Goal: Task Accomplishment & Management: Complete application form

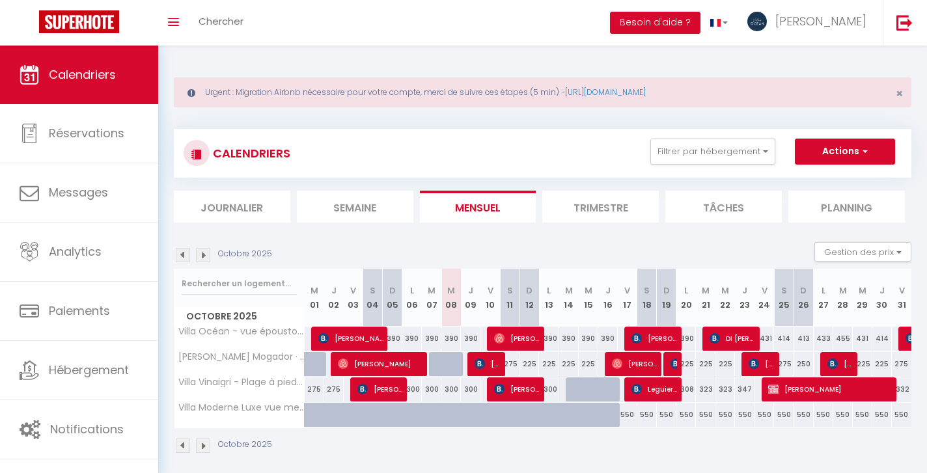
click at [815, 390] on span "[PERSON_NAME]" at bounding box center [830, 389] width 124 height 25
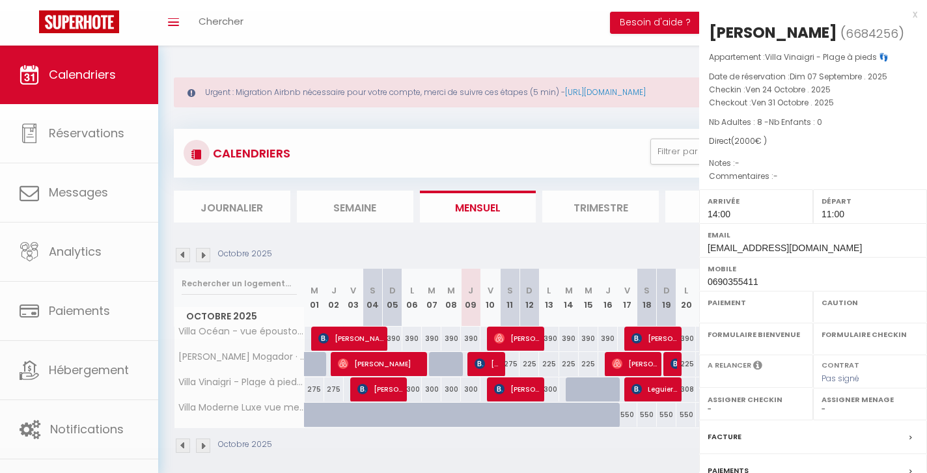
select select "OK"
select select "KO"
select select "0"
select select "1"
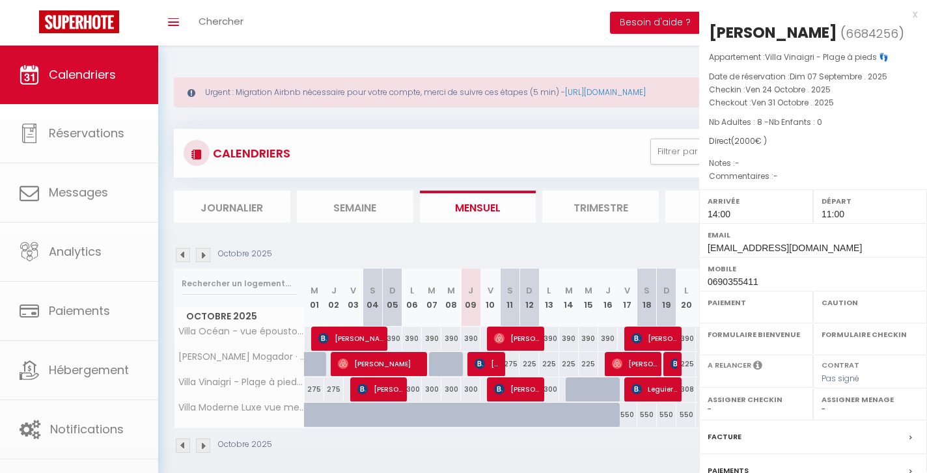
select select
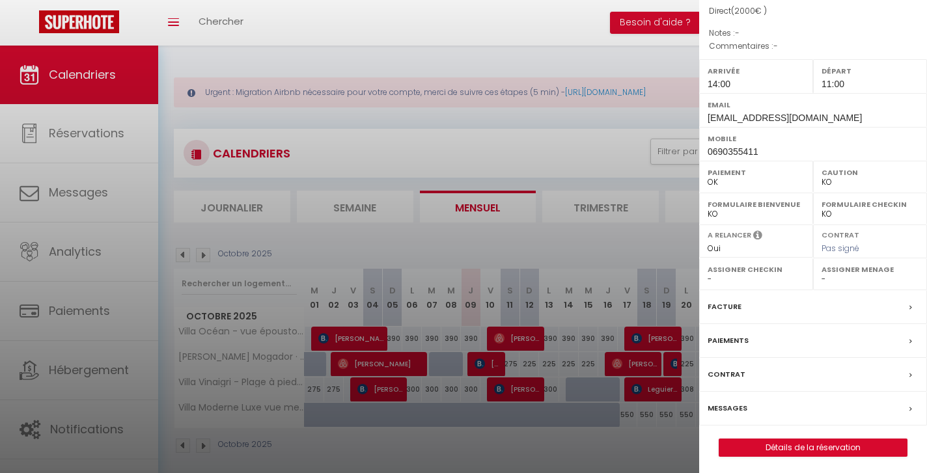
scroll to position [129, 0]
click at [564, 148] on div at bounding box center [463, 236] width 927 height 473
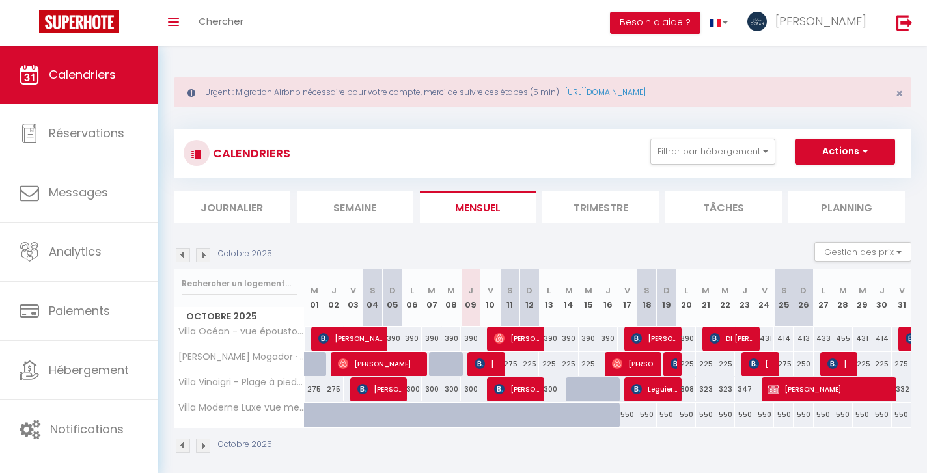
click at [815, 392] on span "[PERSON_NAME]" at bounding box center [830, 389] width 124 height 25
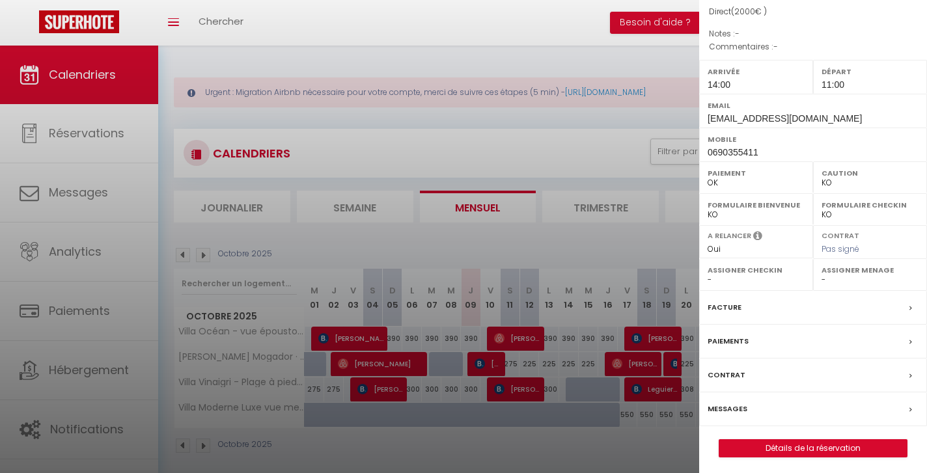
click at [826, 443] on link "Détails de la réservation" at bounding box center [812, 448] width 187 height 17
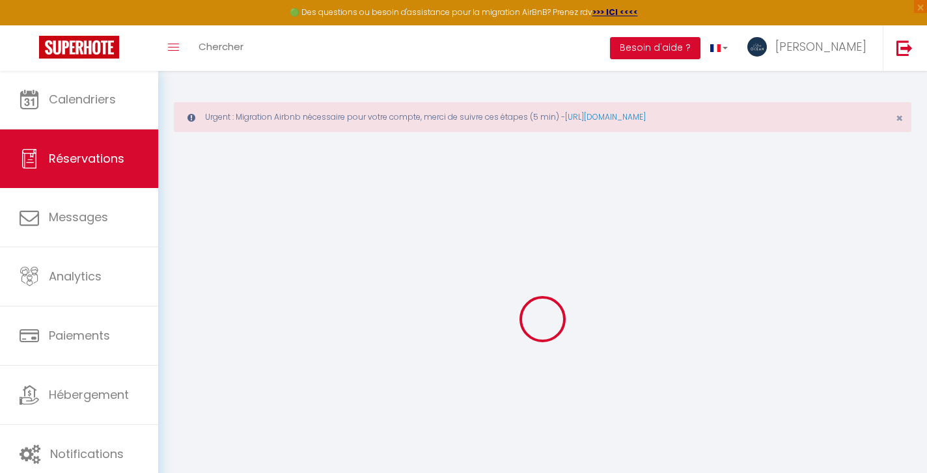
type input "[PERSON_NAME]"
type input "Crouzil"
type input "[EMAIL_ADDRESS][DOMAIN_NAME]"
type input "0690355411"
select select
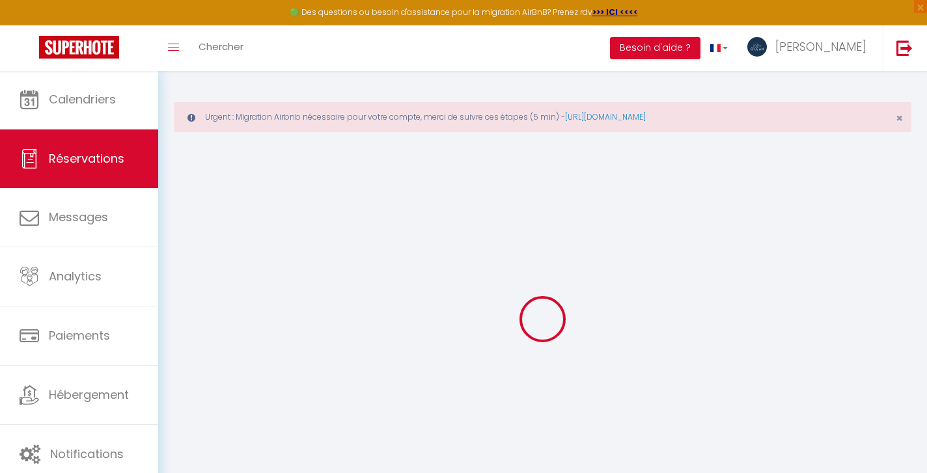
select select "33417"
select select "1"
type input "Ven 24 Octobre 2025"
select select
type input "Ven 31 Octobre 2025"
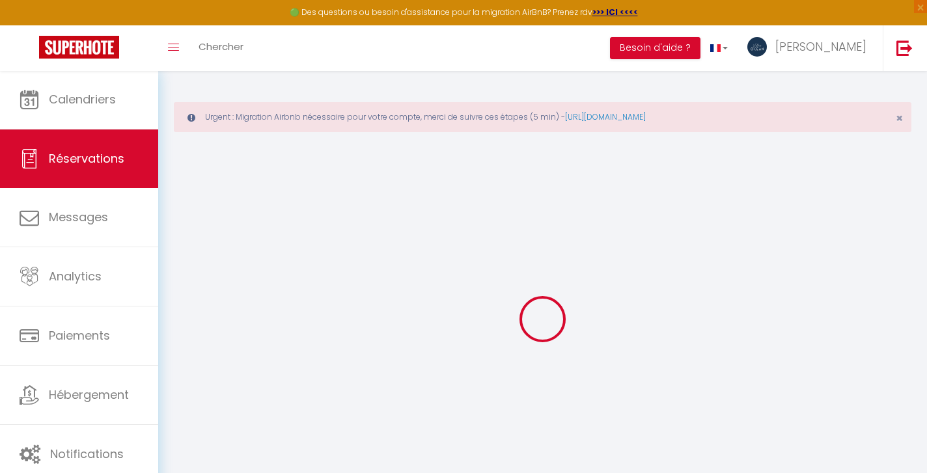
select select
type input "8"
select select "12"
select select
type input "1800"
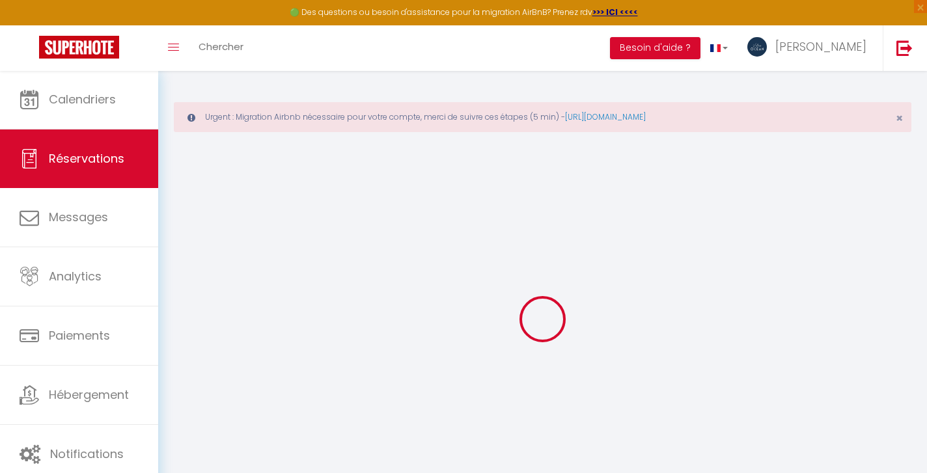
checkbox input "false"
type input "0"
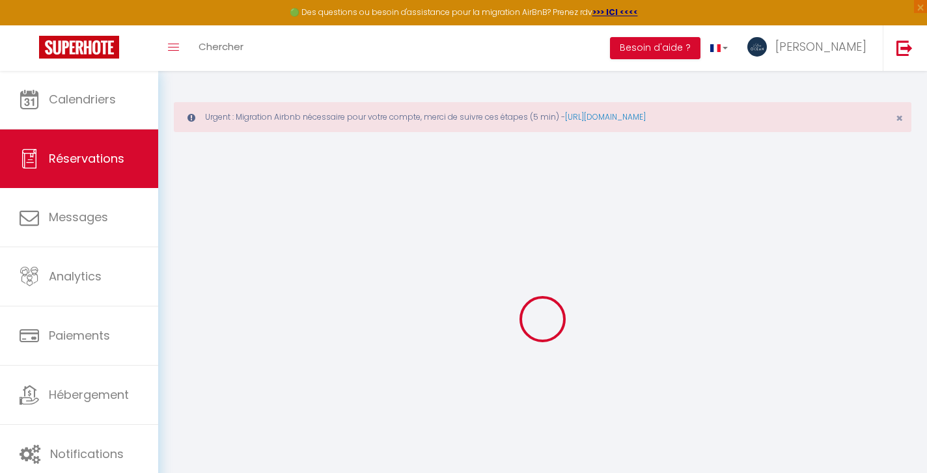
select select
select select "14"
checkbox input "false"
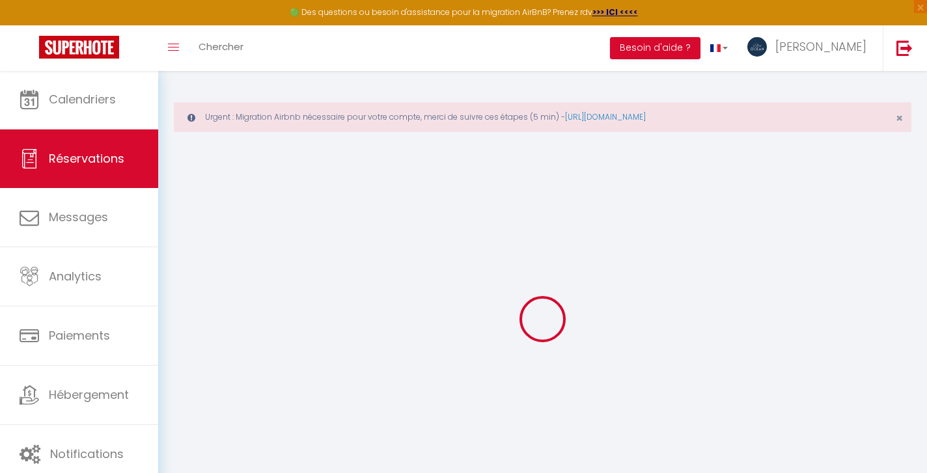
select select
checkbox input "false"
select select
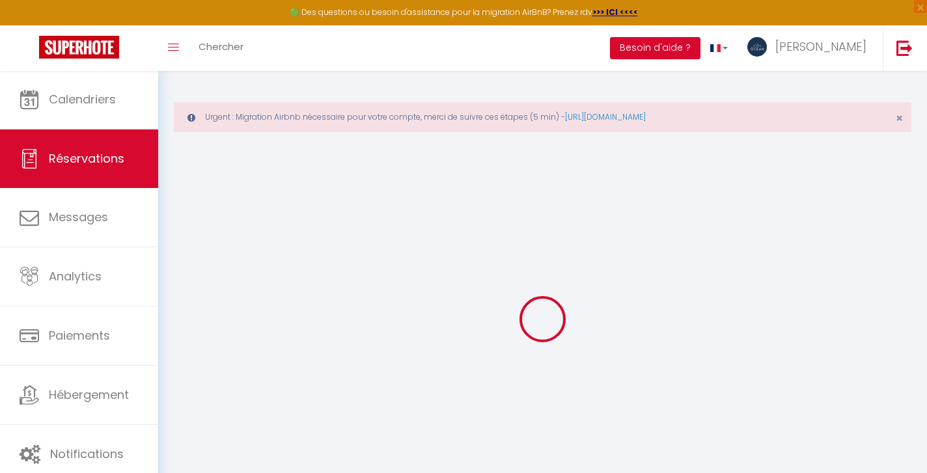
select select
checkbox input "false"
select select
type input "200"
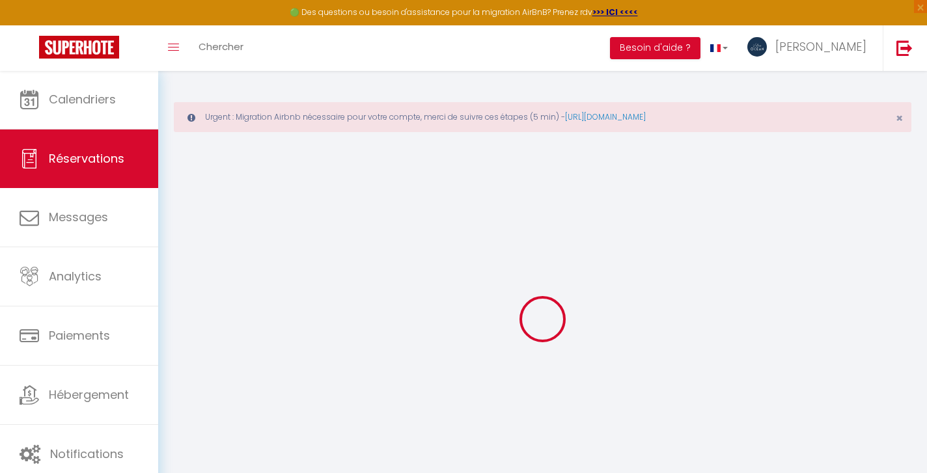
select select
checkbox input "false"
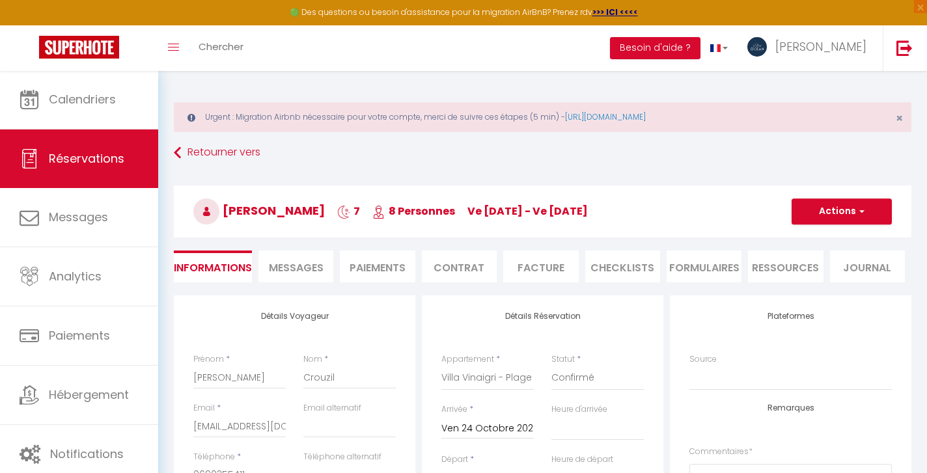
select select
checkbox input "false"
select select "14:00"
select select "11:00"
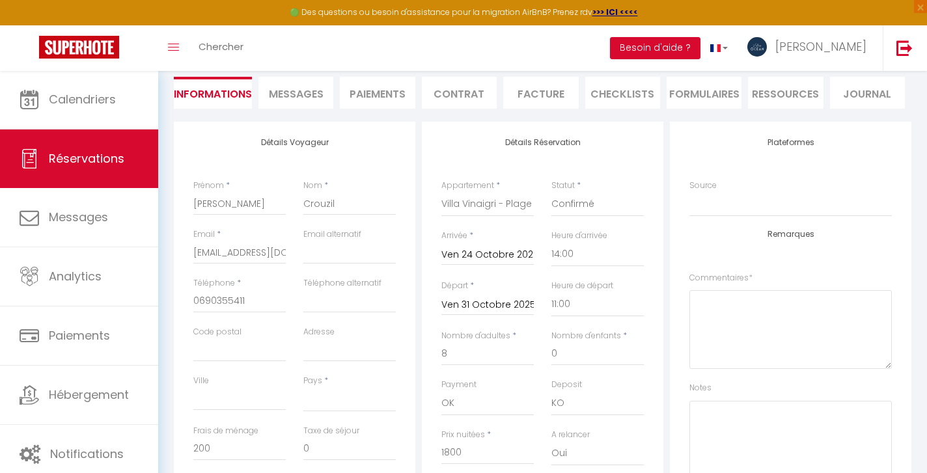
scroll to position [176, 0]
type input "069035541"
select select
checkbox input "false"
type input "06903554"
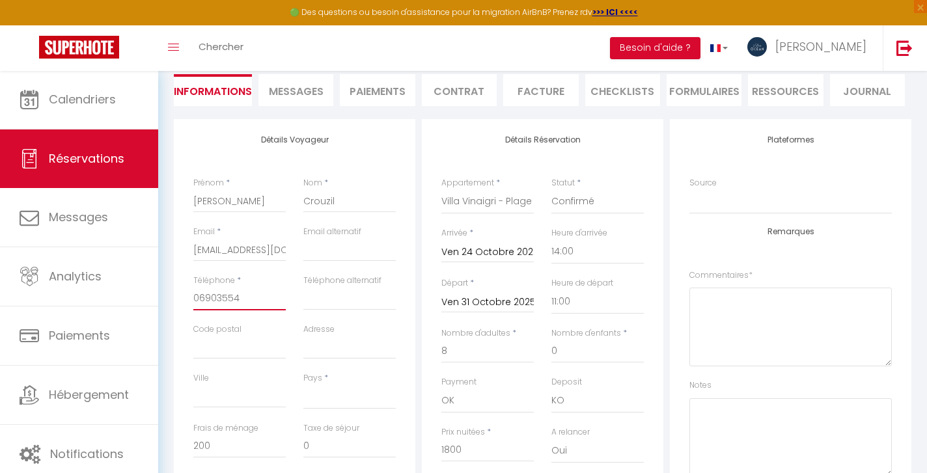
select select
checkbox input "false"
type input "0690355"
select select
checkbox input "false"
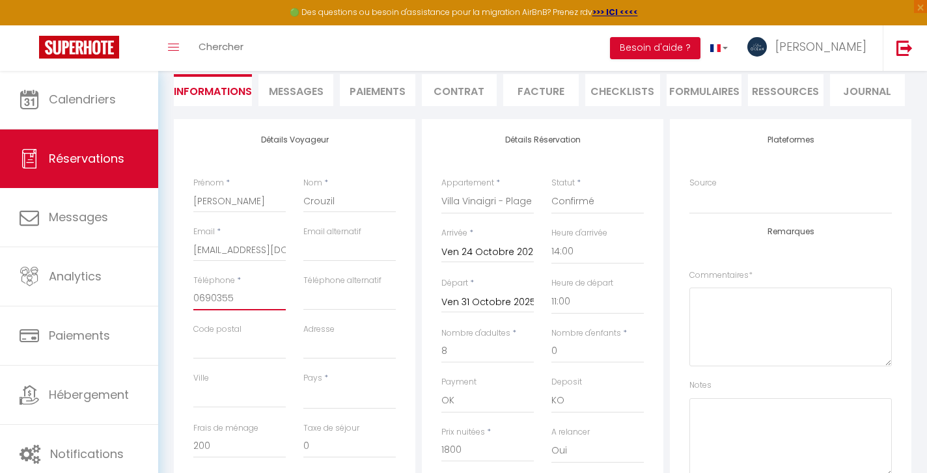
type input "069035"
select select
checkbox input "false"
type input "06903"
select select
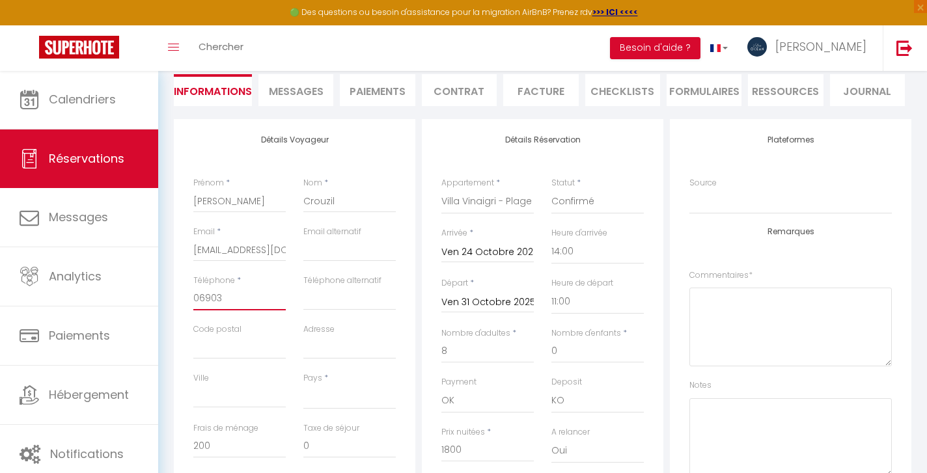
checkbox input "false"
type input "0690"
select select
checkbox input "false"
type input "06900"
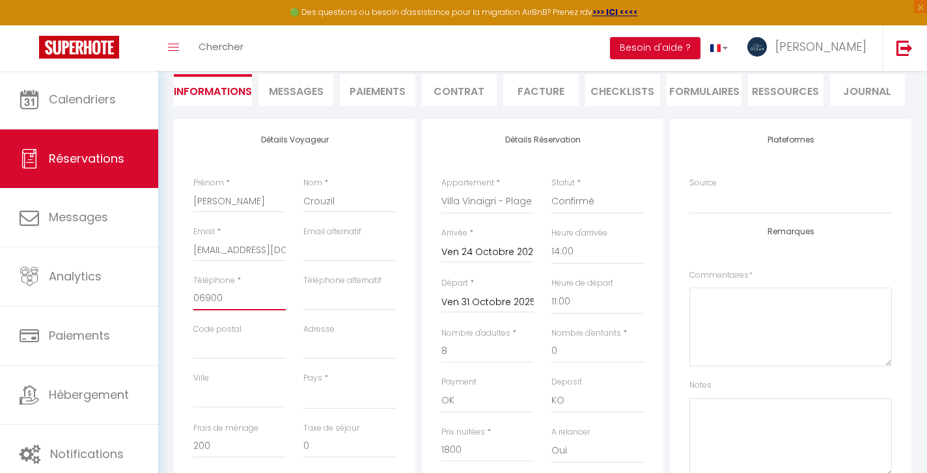
select select
checkbox input "false"
type input "069009"
select select
checkbox input "false"
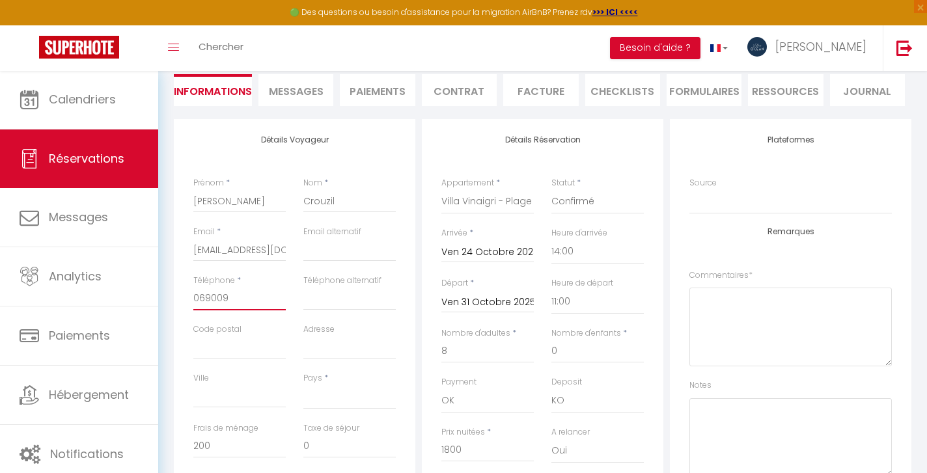
type input "0690091"
select select
checkbox input "false"
type input "06900917"
select select
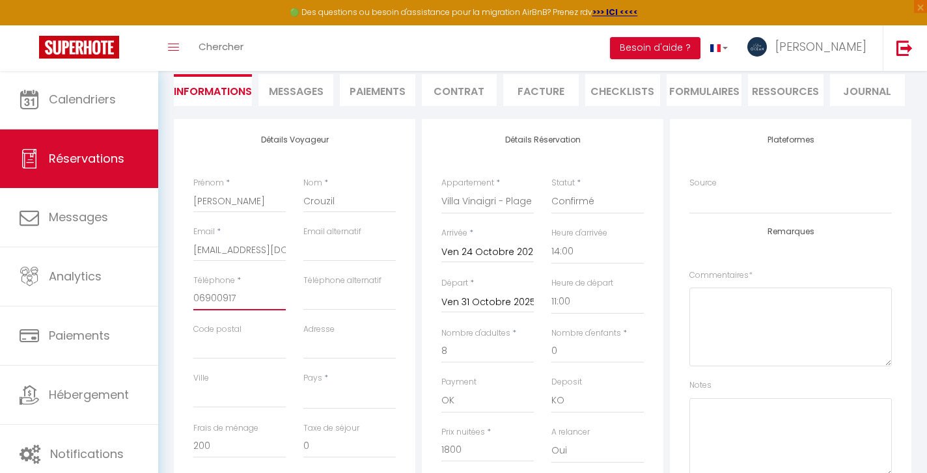
checkbox input "false"
type input "069009170"
select select
checkbox input "false"
type input "0690091700"
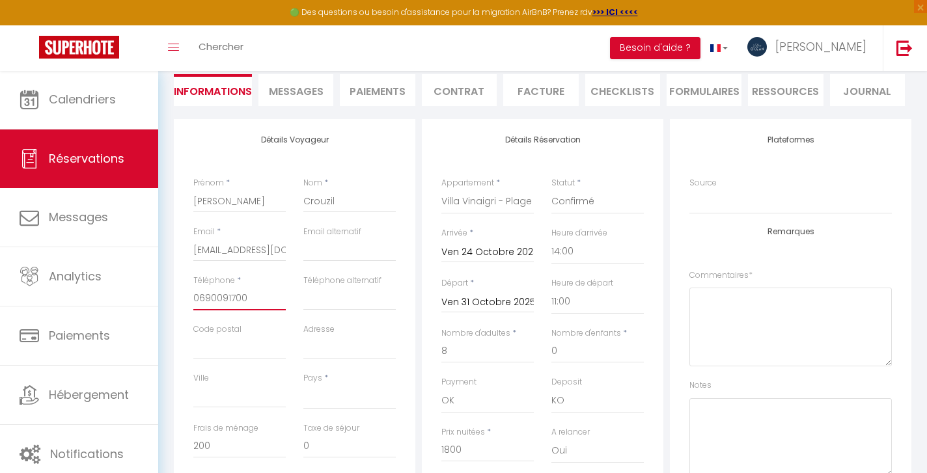
select select
checkbox input "false"
type input "0690091700"
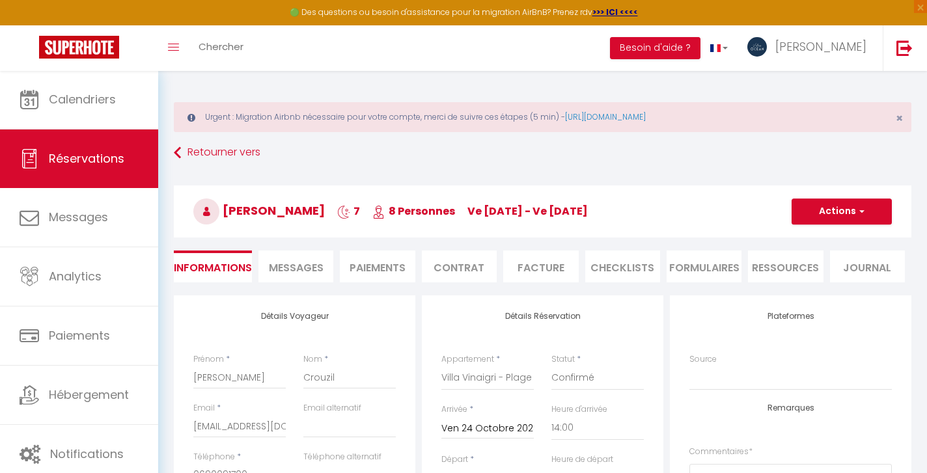
scroll to position [0, 0]
click at [860, 206] on span "button" at bounding box center [860, 212] width 8 height 12
click at [821, 241] on link "Enregistrer" at bounding box center [828, 240] width 103 height 17
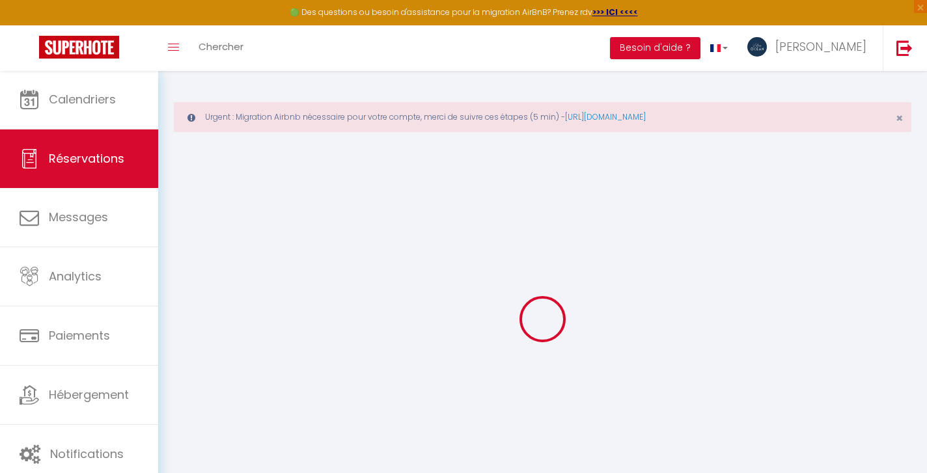
select select "not_cancelled"
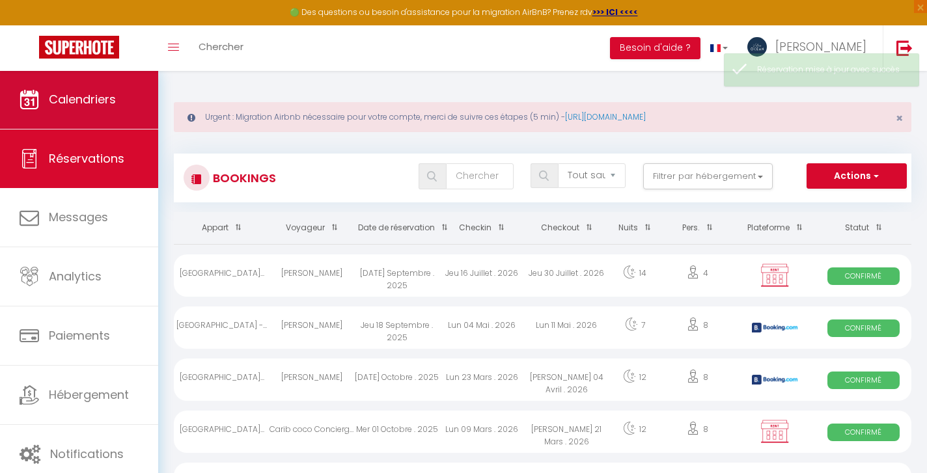
click at [65, 107] on span "Calendriers" at bounding box center [82, 99] width 67 height 16
